Goal: Information Seeking & Learning: Learn about a topic

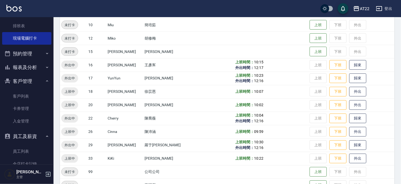
scroll to position [131, 0]
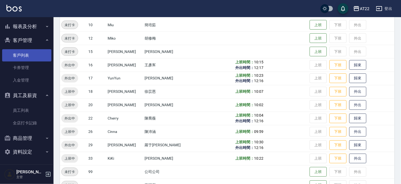
click at [21, 54] on link "客戶列表" at bounding box center [26, 55] width 49 height 12
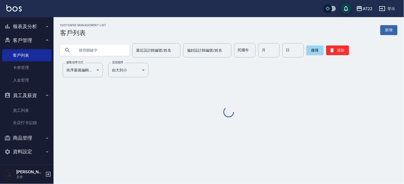
click at [105, 48] on input "text" at bounding box center [100, 50] width 50 height 14
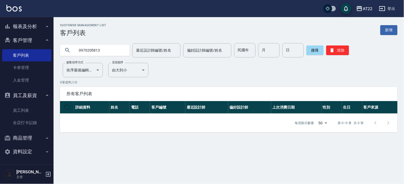
drag, startPoint x: 101, startPoint y: 52, endPoint x: 83, endPoint y: 54, distance: 17.7
click at [83, 54] on input "0970205813" at bounding box center [100, 50] width 50 height 14
type input "0939595638"
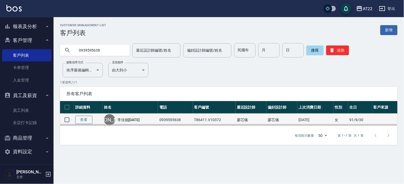
click at [81, 119] on link "查看" at bounding box center [83, 120] width 17 height 8
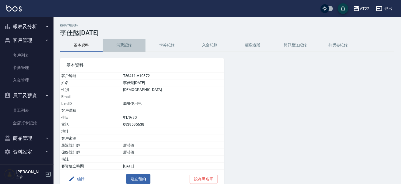
click at [134, 48] on button "消費記錄" at bounding box center [124, 45] width 43 height 13
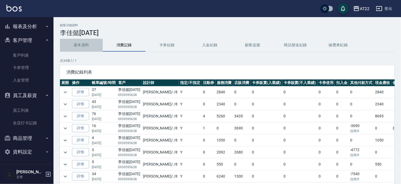
click at [70, 40] on button "基本資料" at bounding box center [81, 45] width 43 height 13
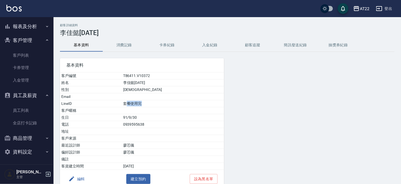
drag, startPoint x: 140, startPoint y: 103, endPoint x: 181, endPoint y: 100, distance: 41.1
click at [181, 100] on td "套餐使用完" at bounding box center [173, 103] width 102 height 7
click at [135, 47] on button "消費記錄" at bounding box center [124, 45] width 43 height 13
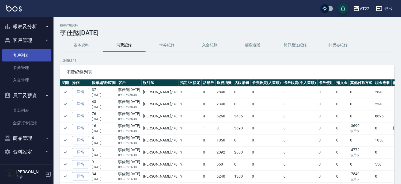
click at [14, 57] on link "客戶列表" at bounding box center [26, 55] width 49 height 12
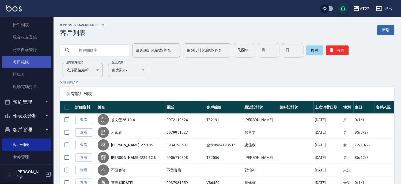
scroll to position [89, 0]
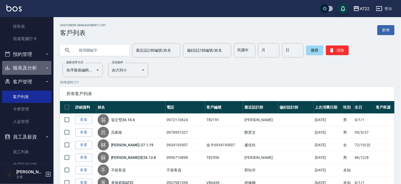
click at [32, 66] on button "報表及分析" at bounding box center [26, 68] width 49 height 14
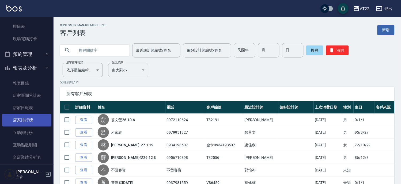
scroll to position [238, 0]
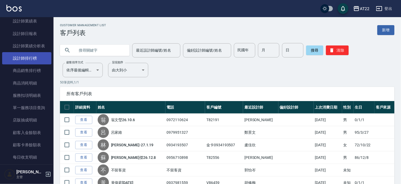
click at [35, 55] on link "設計師排行榜" at bounding box center [26, 58] width 49 height 12
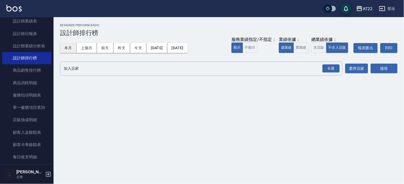
click at [73, 50] on button "本月" at bounding box center [68, 48] width 17 height 10
click at [330, 69] on div "全選" at bounding box center [330, 69] width 17 height 8
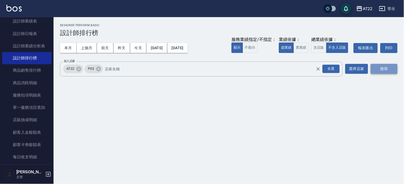
click at [380, 68] on button "搜尋" at bounding box center [384, 69] width 27 height 10
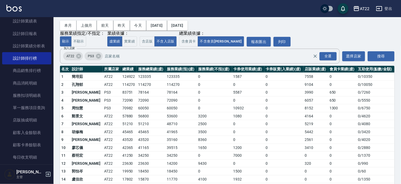
scroll to position [60, 0]
